Goal: Check status

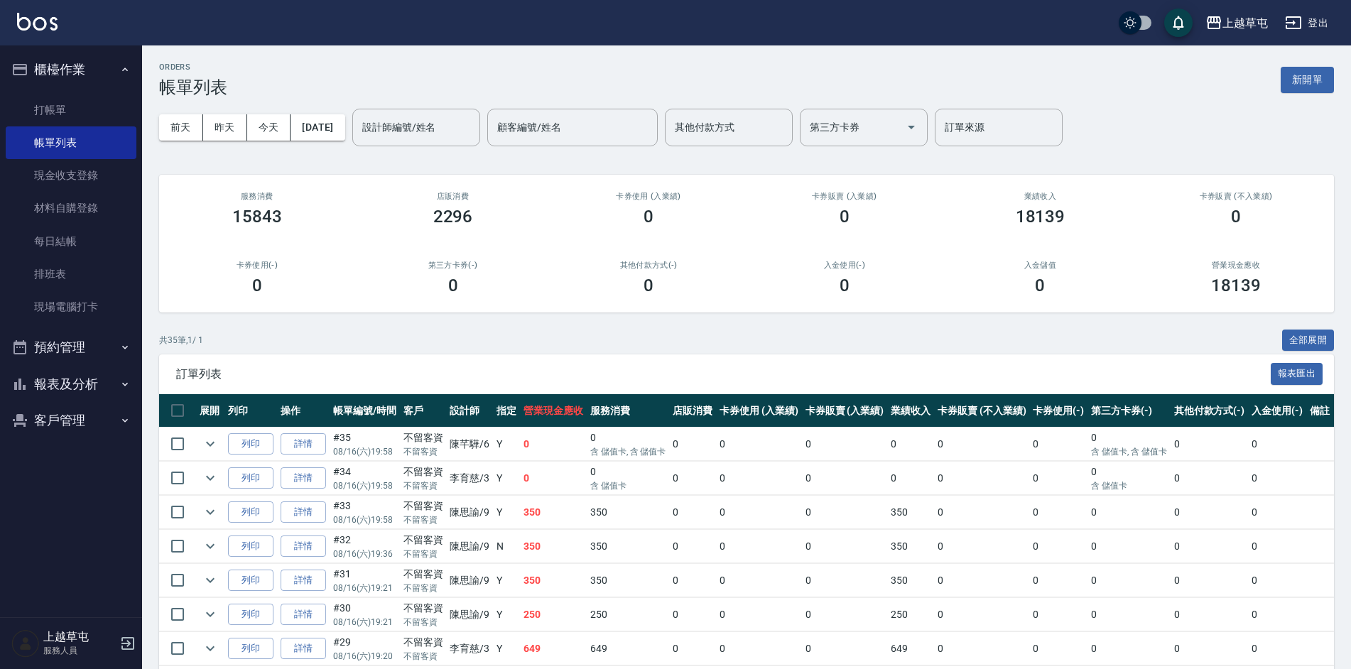
scroll to position [308, 0]
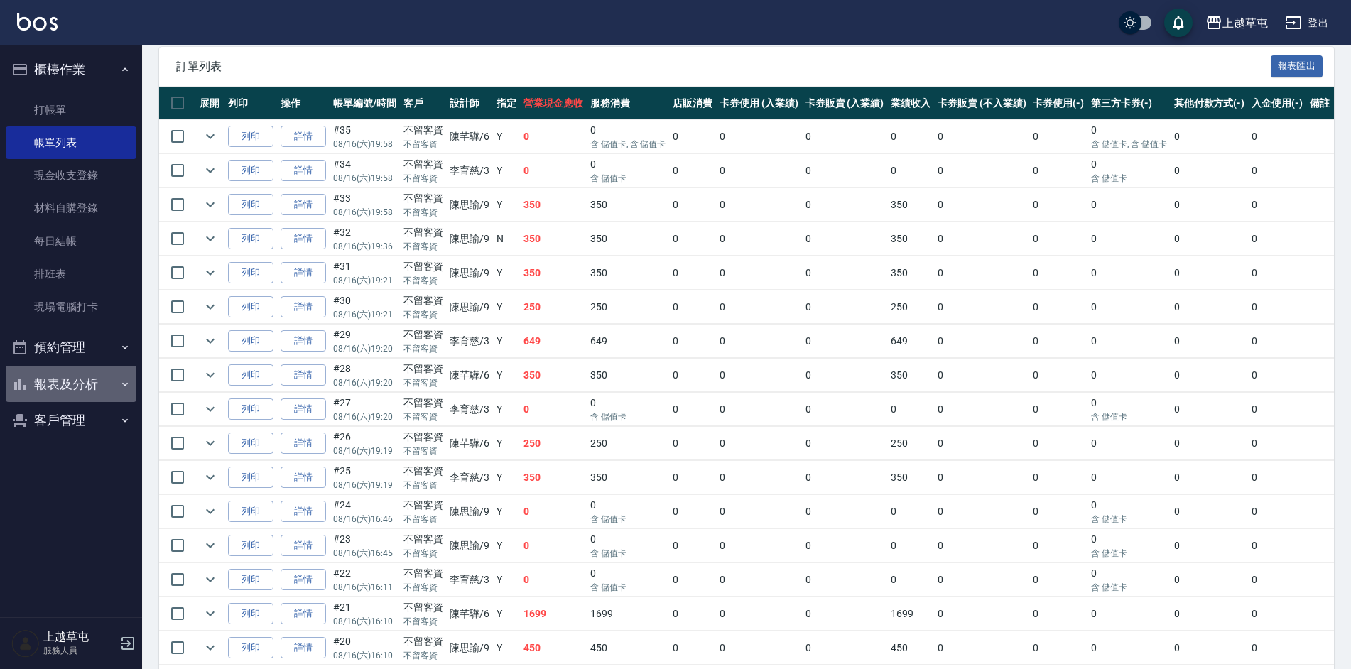
click at [68, 380] on button "報表及分析" at bounding box center [71, 384] width 131 height 37
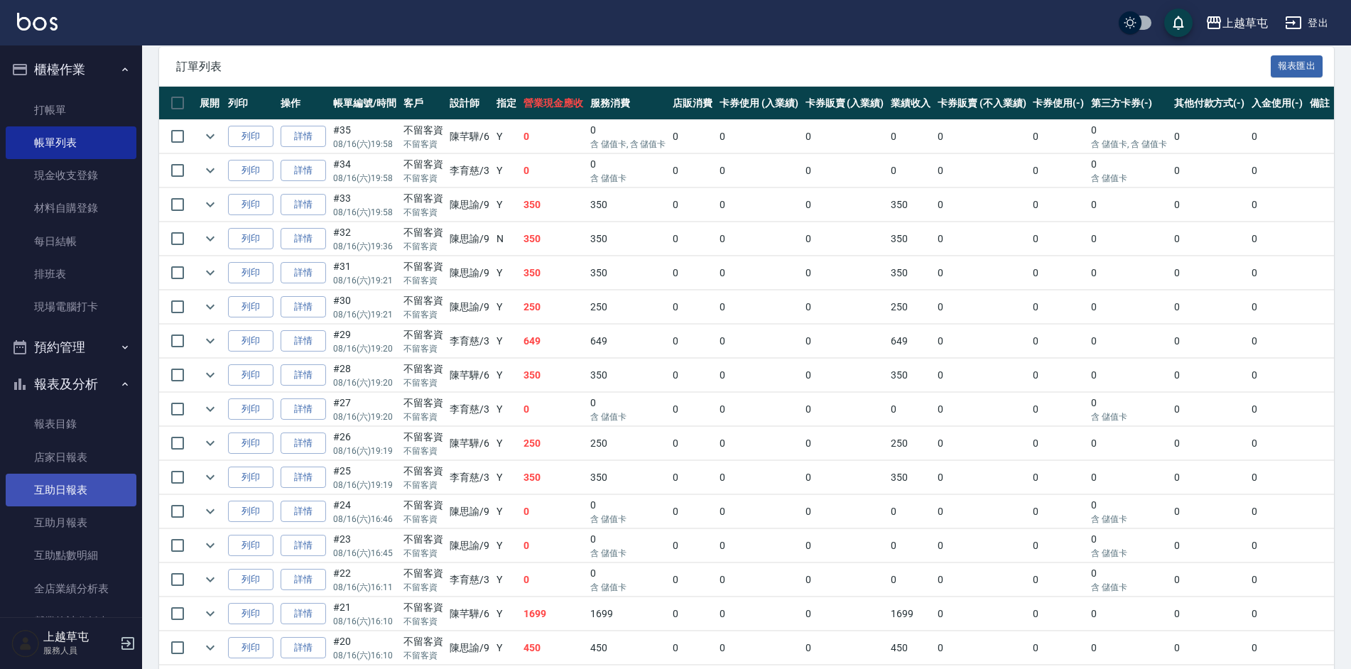
click at [59, 505] on link "互助日報表" at bounding box center [71, 490] width 131 height 33
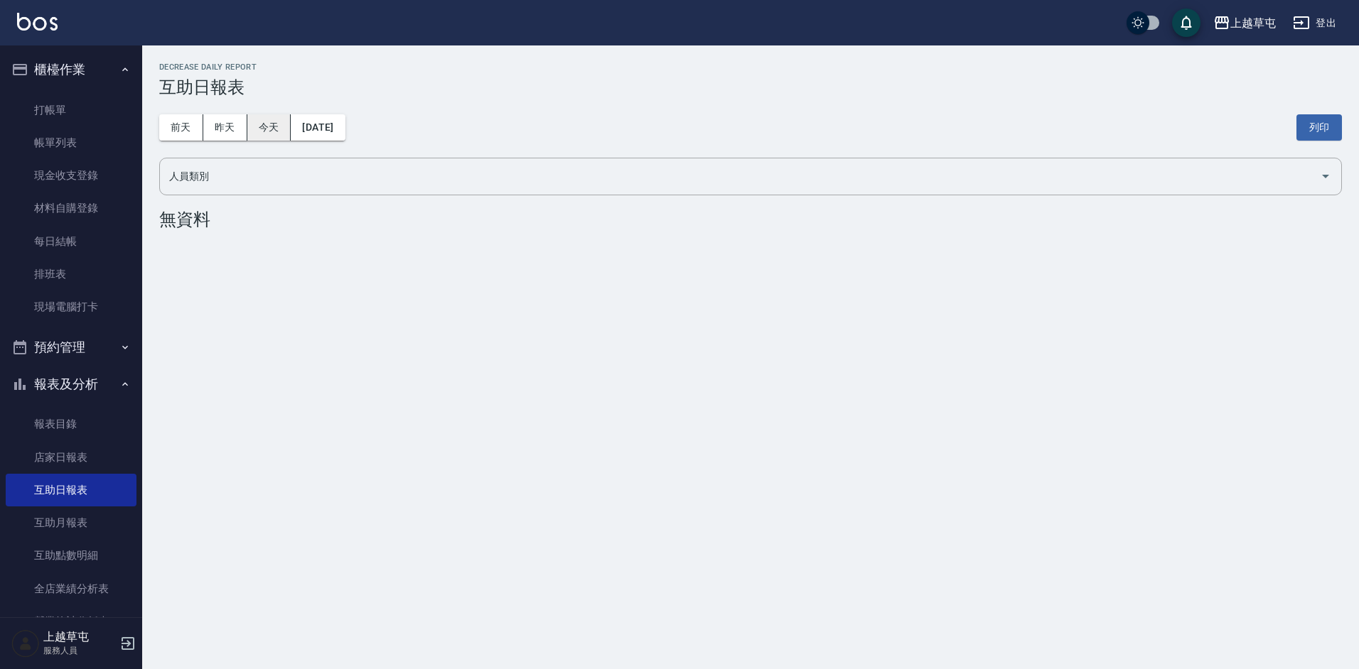
click at [270, 117] on button "今天" at bounding box center [269, 127] width 44 height 26
click at [233, 139] on button "昨天" at bounding box center [225, 127] width 44 height 26
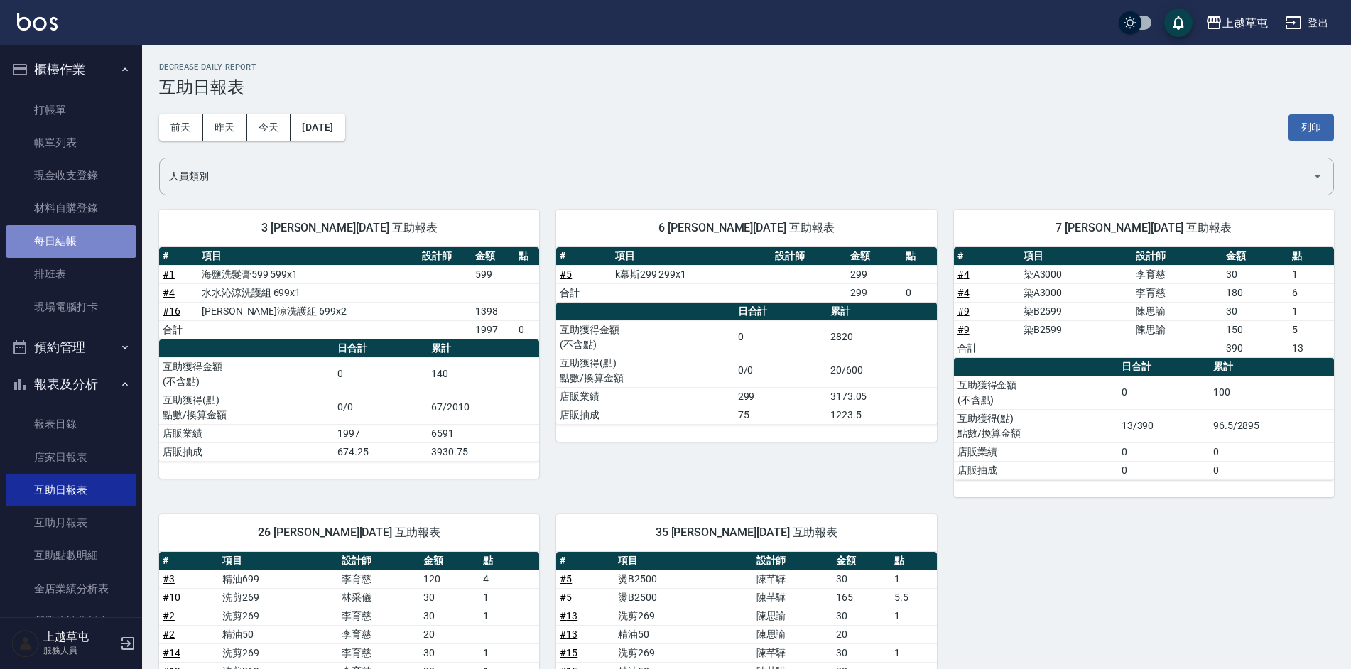
click at [73, 233] on link "每日結帳" at bounding box center [71, 241] width 131 height 33
